Goal: Information Seeking & Learning: Learn about a topic

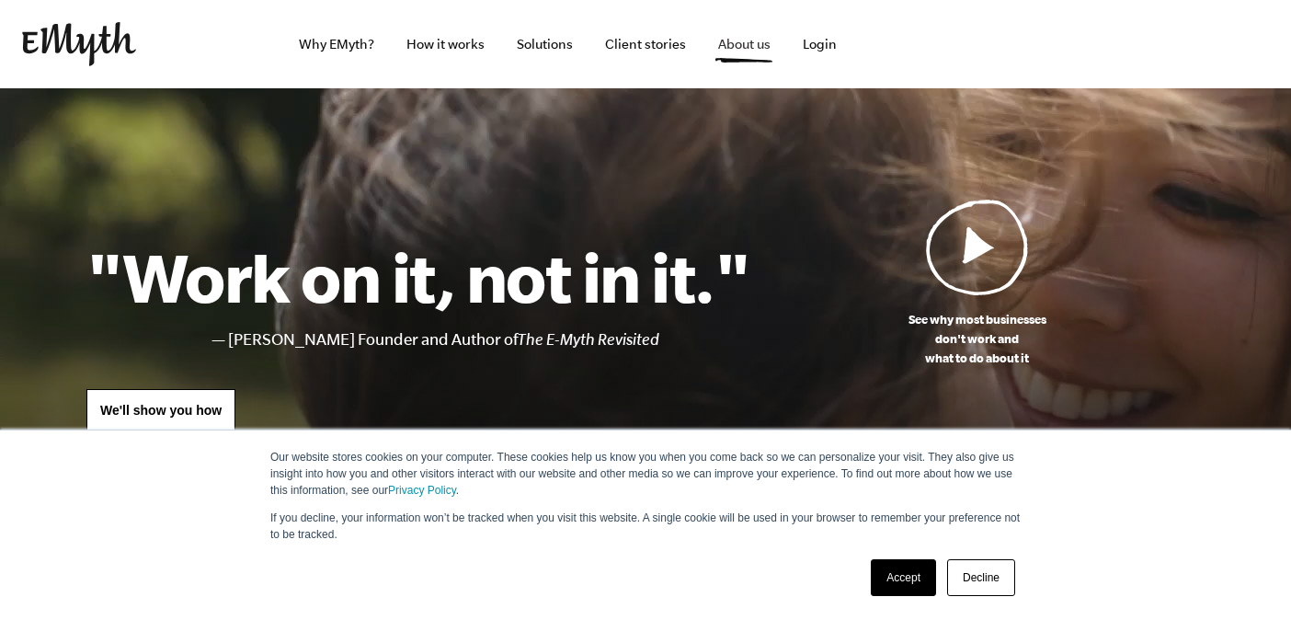
click at [744, 44] on link "About us" at bounding box center [745, 44] width 82 height 88
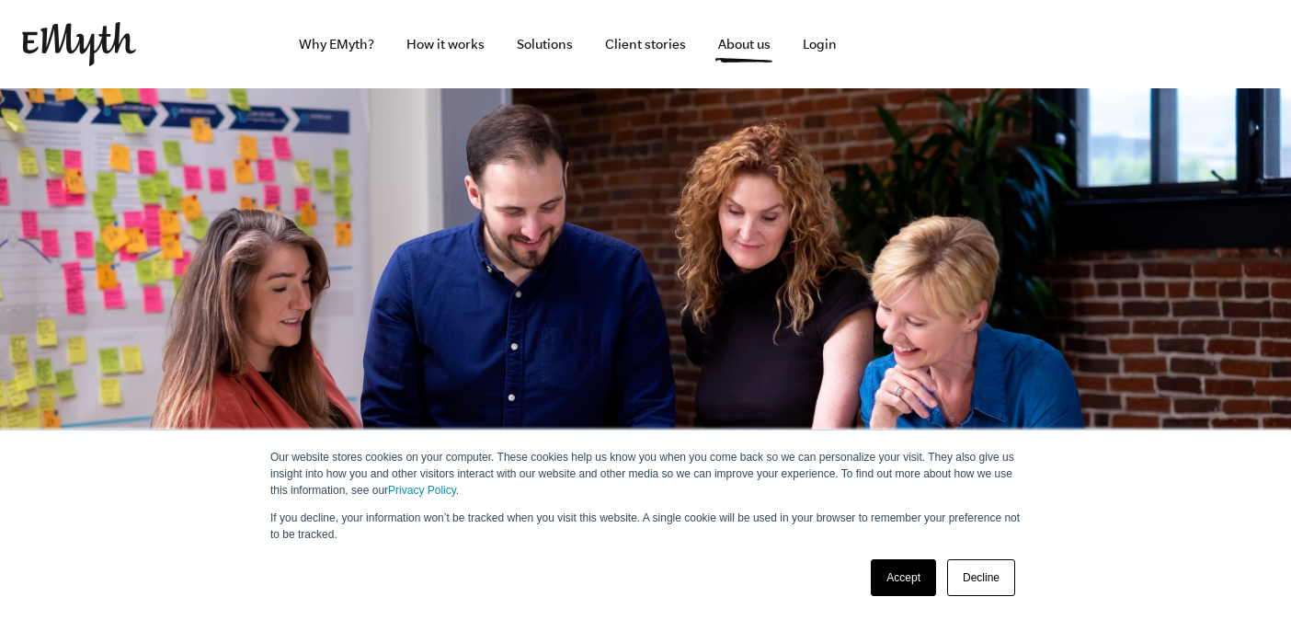
click at [919, 578] on link "Accept" at bounding box center [903, 577] width 65 height 37
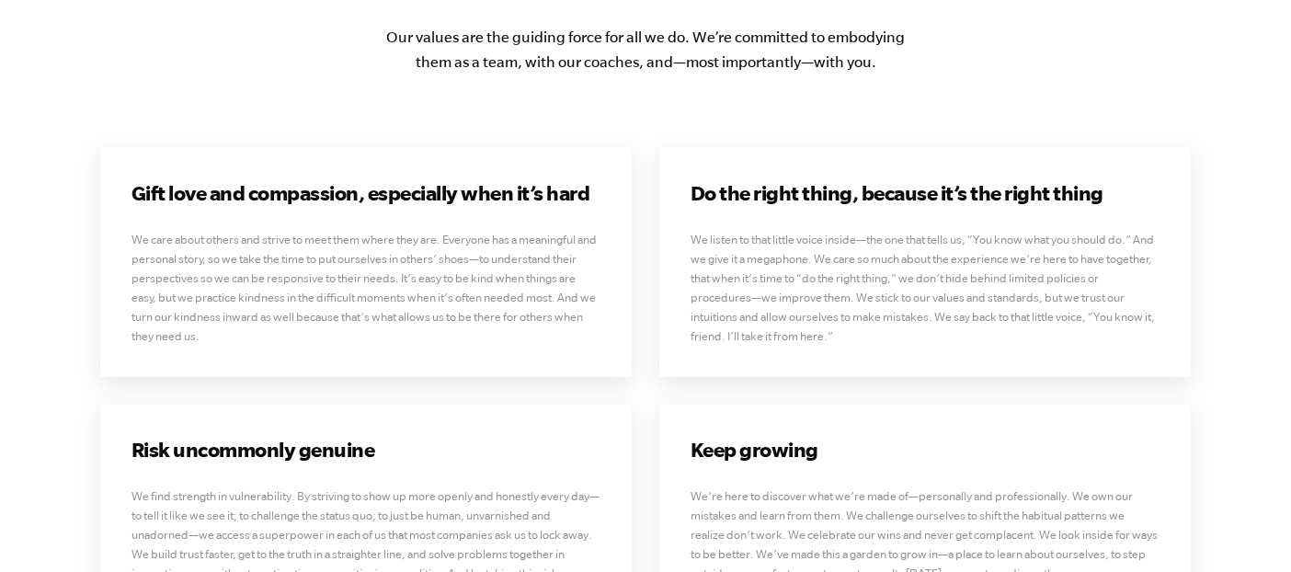
scroll to position [4451, 0]
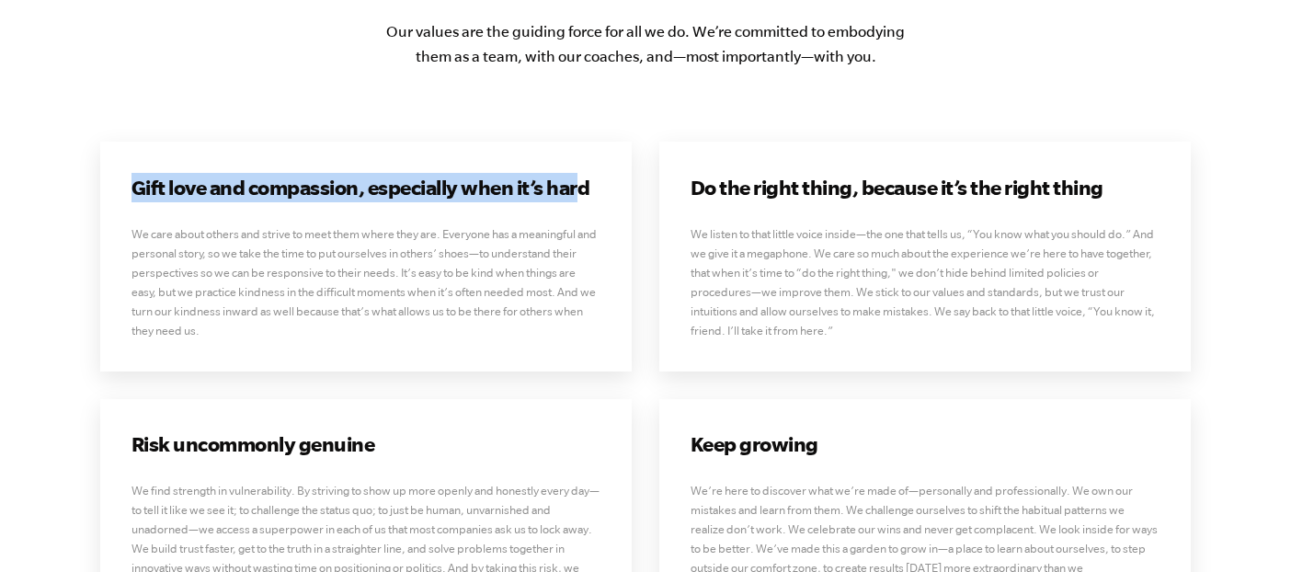
drag, startPoint x: 121, startPoint y: 160, endPoint x: 581, endPoint y: 161, distance: 459.9
click at [581, 161] on div "Gift love and compassion, especially when it’s hard We care about others and st…" at bounding box center [366, 256] width 532 height 229
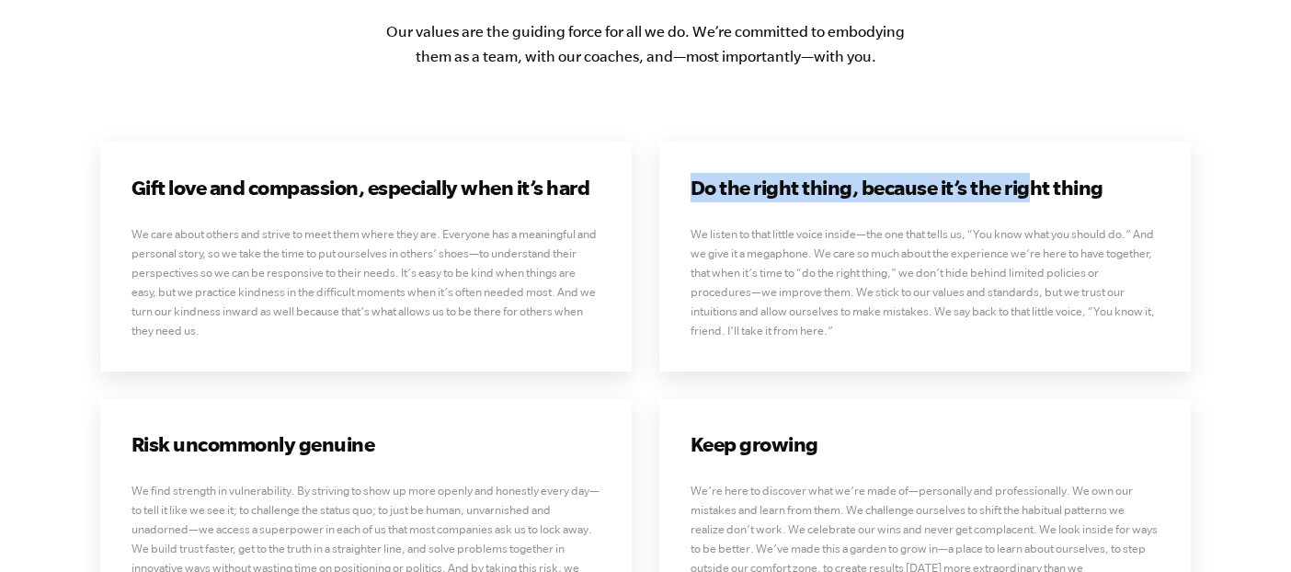
drag, startPoint x: 693, startPoint y: 166, endPoint x: 1030, endPoint y: 168, distance: 337.6
click at [1030, 173] on h3 "Do the right thing, because it’s the right thing" at bounding box center [926, 187] width 470 height 29
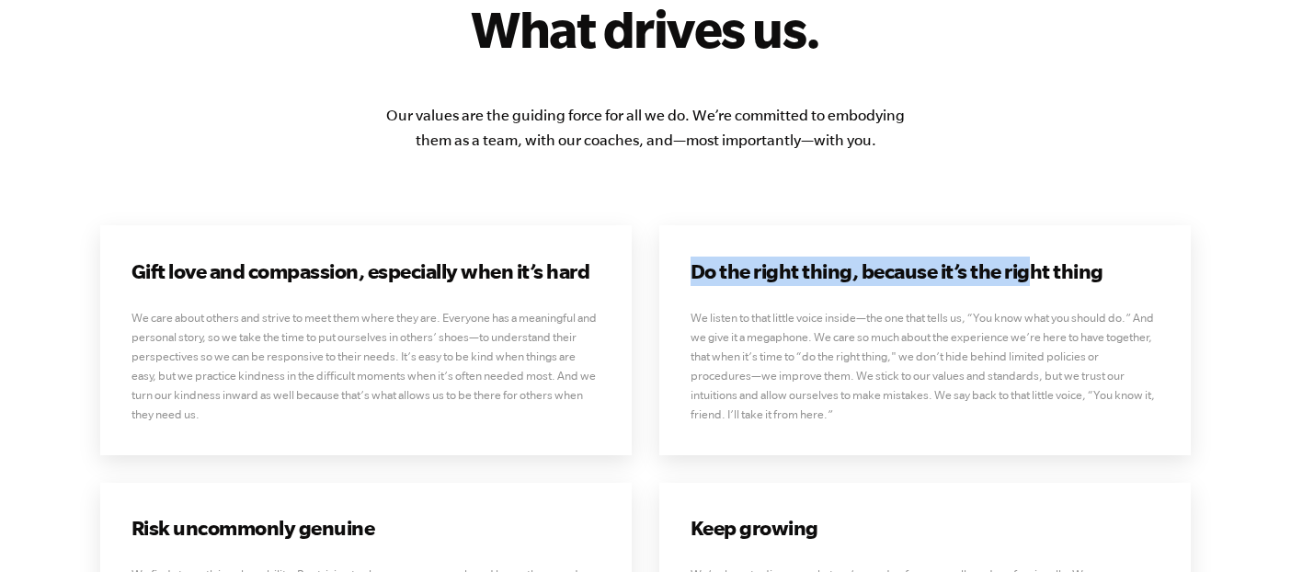
scroll to position [4374, 0]
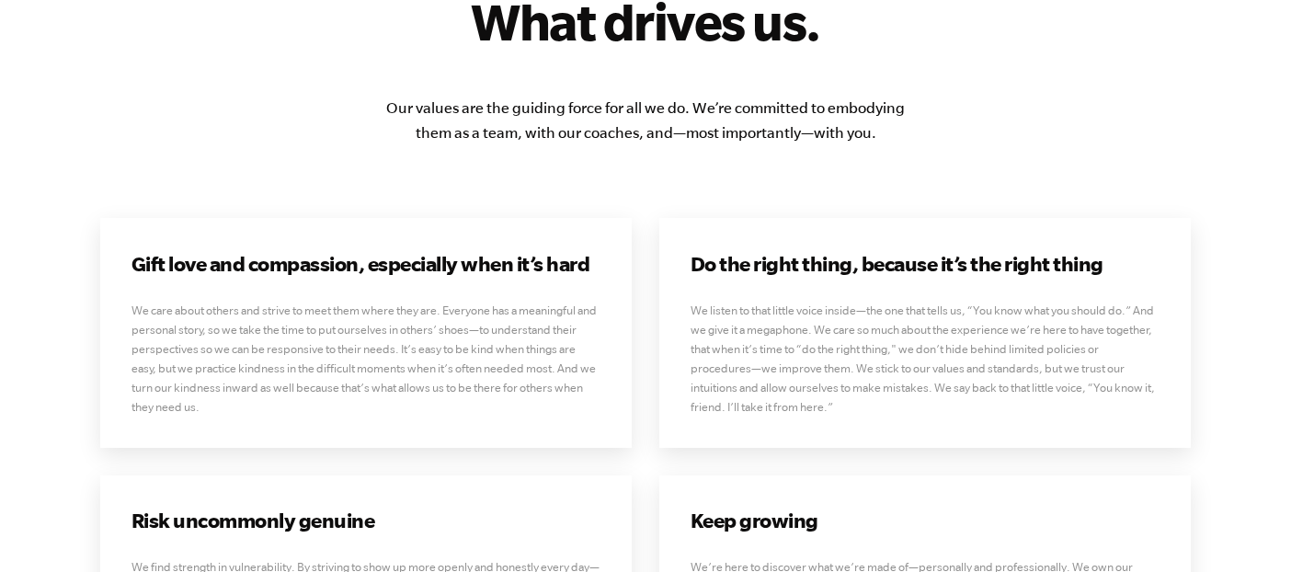
click at [687, 281] on div "Do the right thing, because it’s the right thing We listen to that little voice…" at bounding box center [925, 332] width 532 height 229
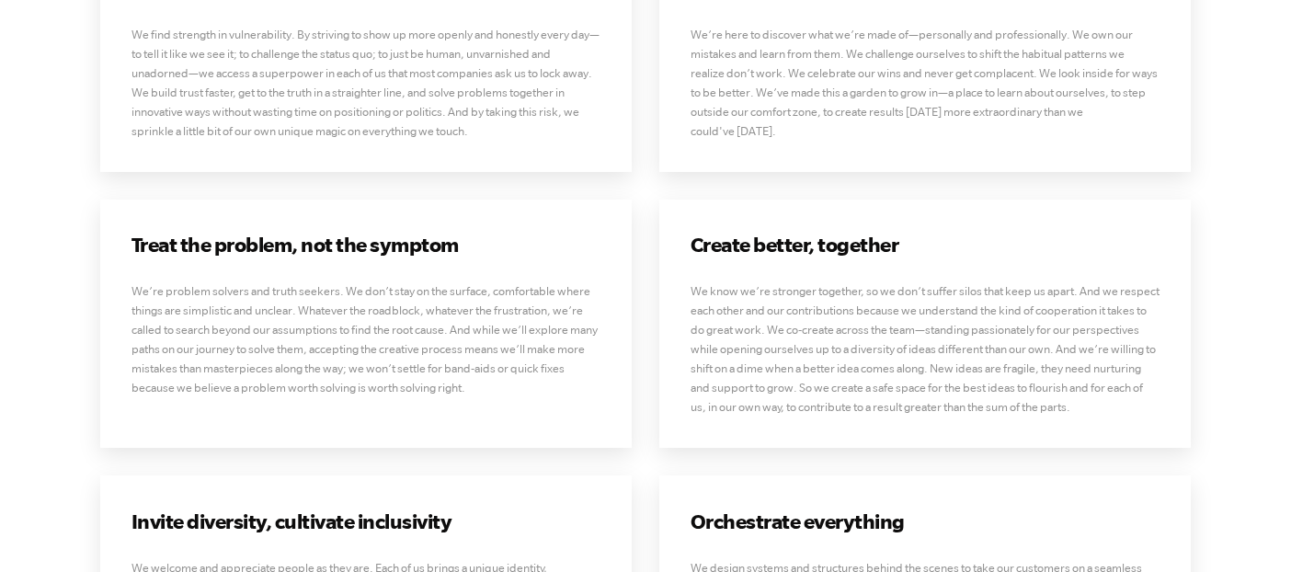
scroll to position [4972, 0]
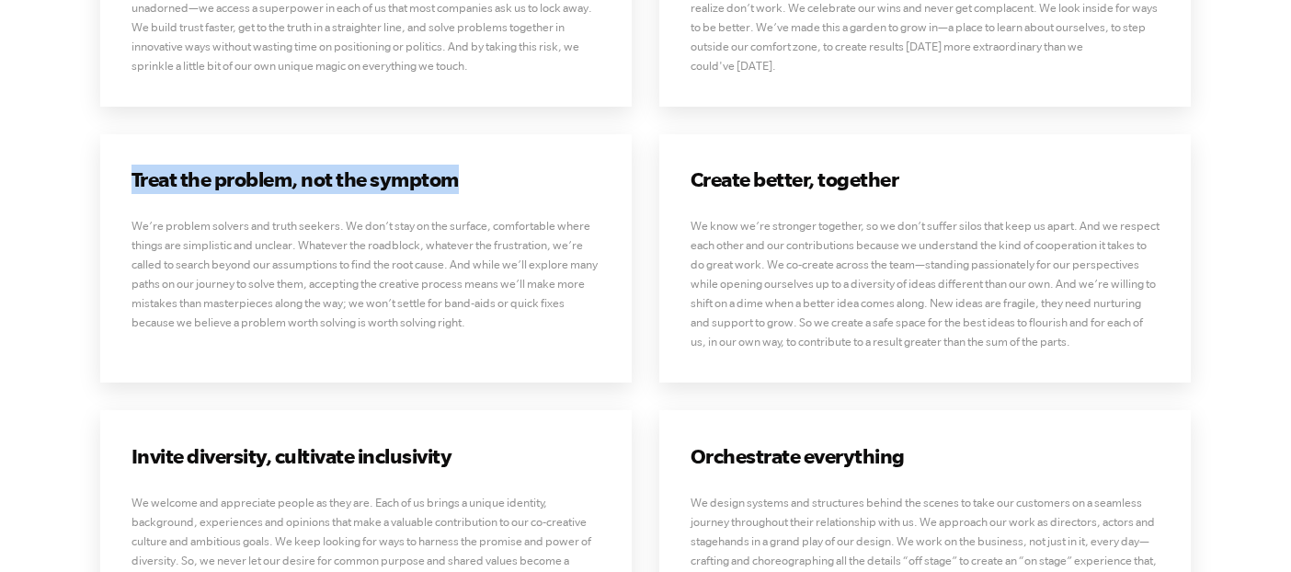
drag, startPoint x: 130, startPoint y: 157, endPoint x: 464, endPoint y: 162, distance: 333.9
click at [464, 162] on div "Treat the problem, not the symptom We’re problem solvers and truth seekers. We …" at bounding box center [366, 258] width 532 height 248
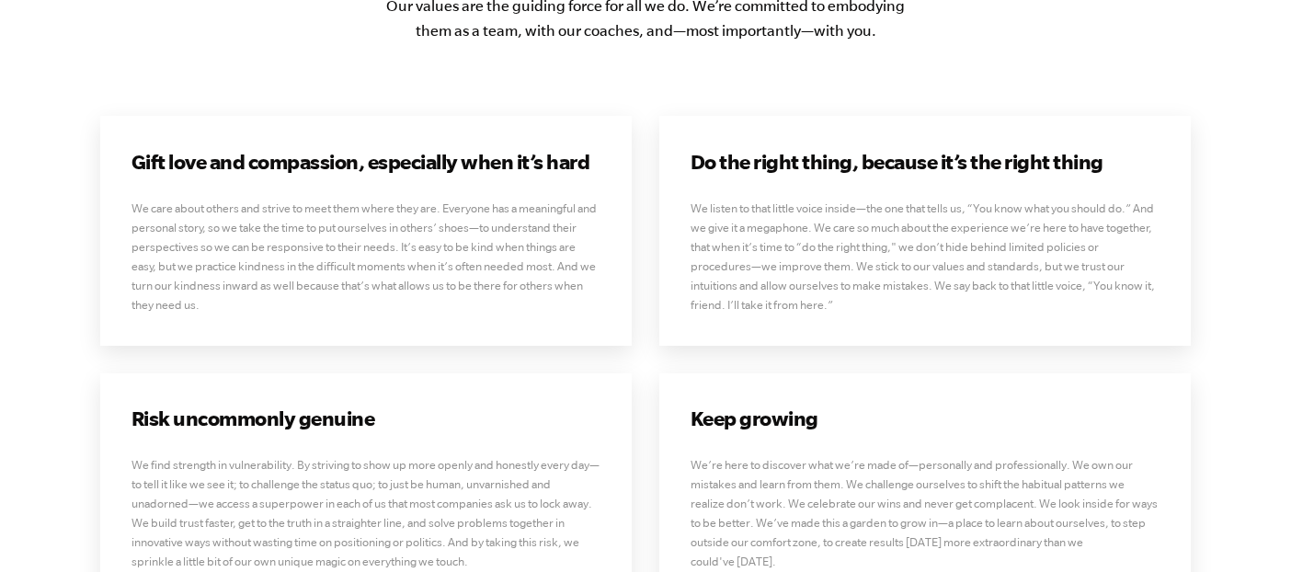
scroll to position [4469, 0]
